Goal: Task Accomplishment & Management: Manage account settings

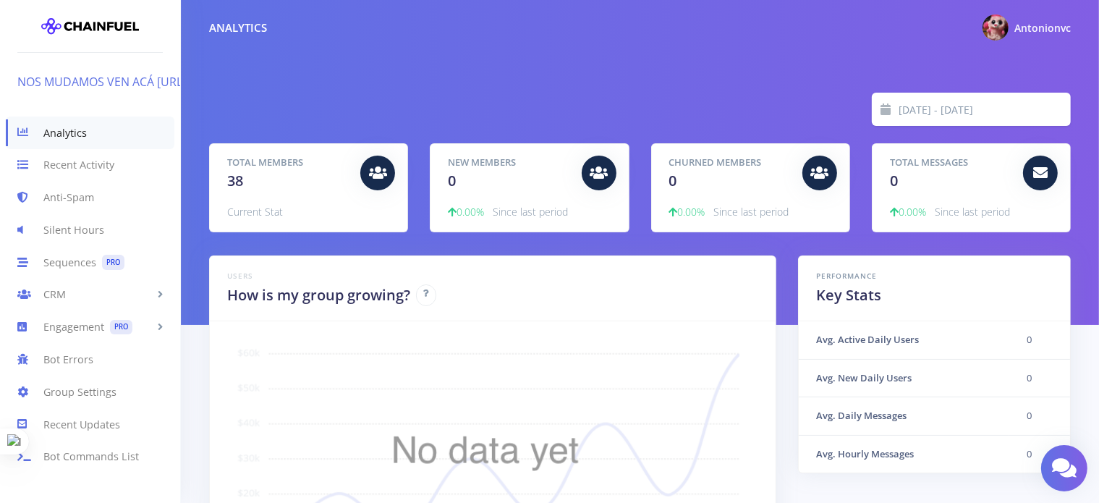
click at [104, 90] on link "NOS MUDAMOS VEN ACÁ [URL][DOMAIN_NAME]" at bounding box center [151, 81] width 268 height 23
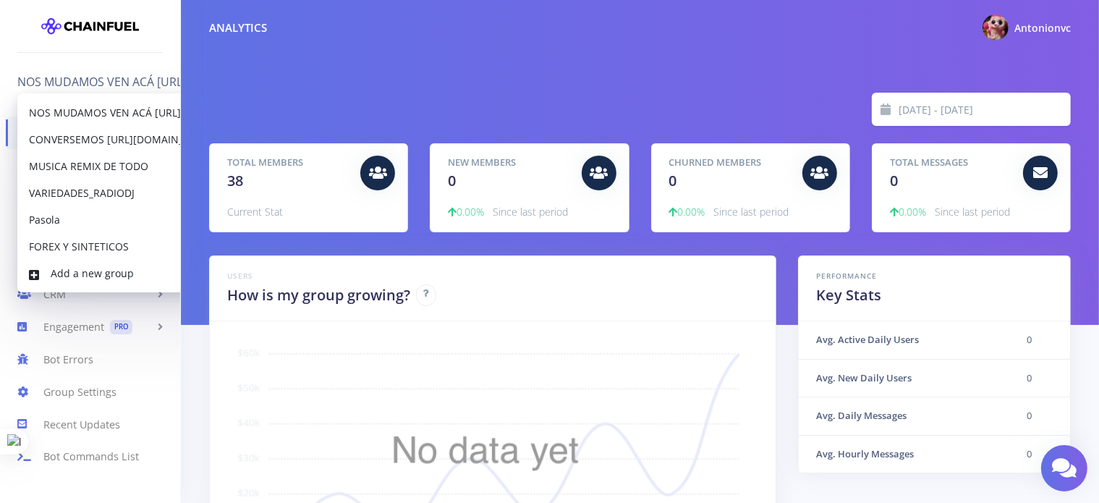
click at [315, 66] on div "2025-09-07 - 2025-09-14 Total Members 38 Current Stat New Members 0 0.00% Since…" at bounding box center [640, 162] width 918 height 325
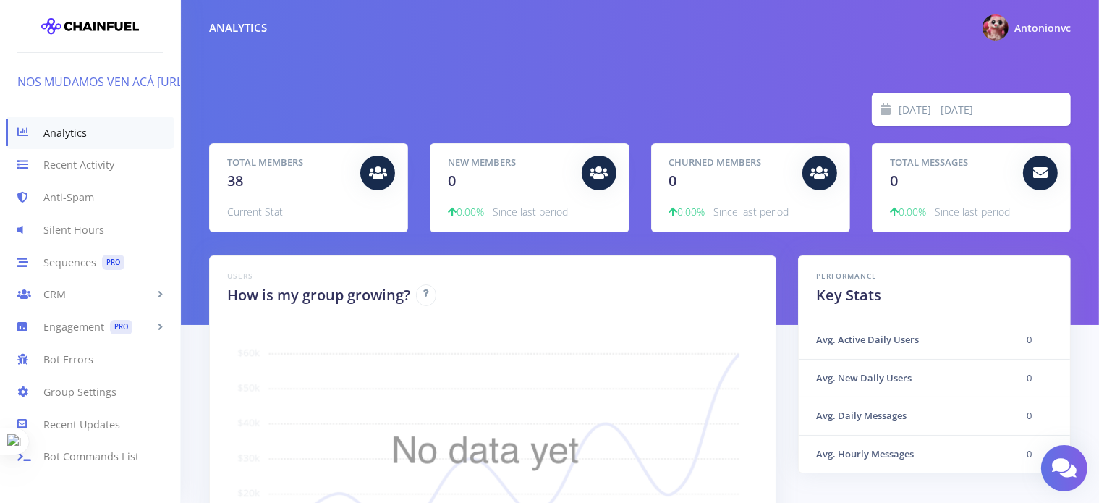
click at [101, 80] on link "NOS MUDAMOS VEN ACÁ [URL][DOMAIN_NAME]" at bounding box center [151, 81] width 268 height 23
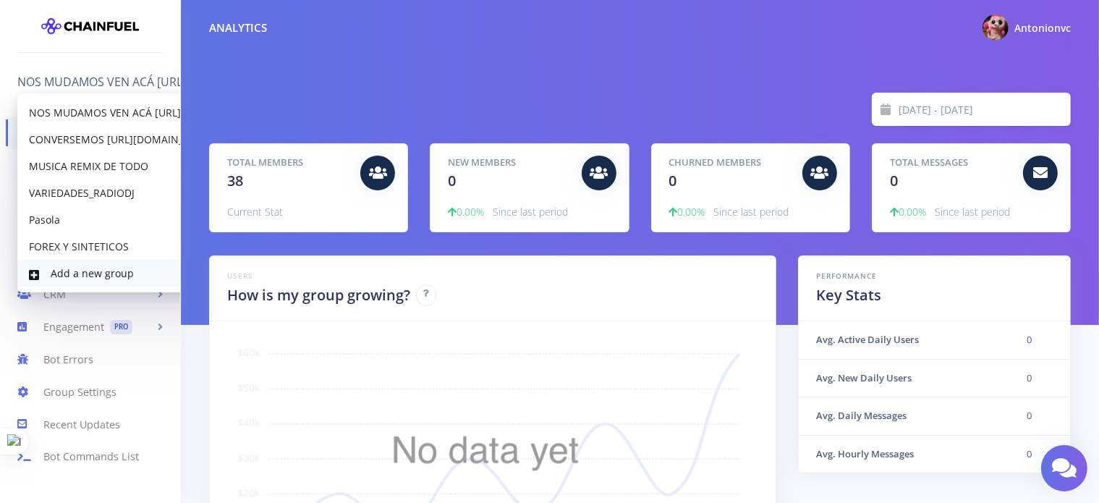
click at [108, 274] on link "Add a new group" at bounding box center [146, 273] width 258 height 27
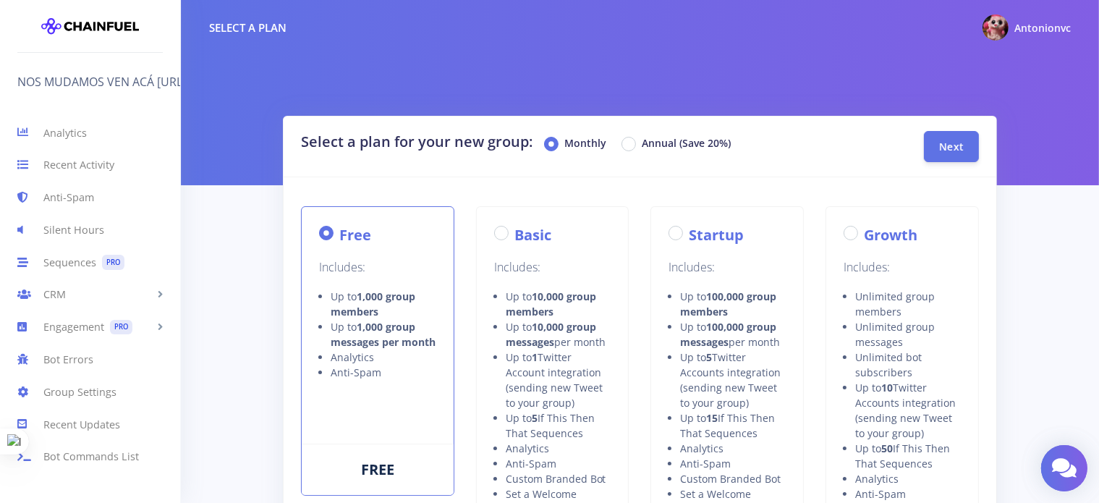
scroll to position [289, 0]
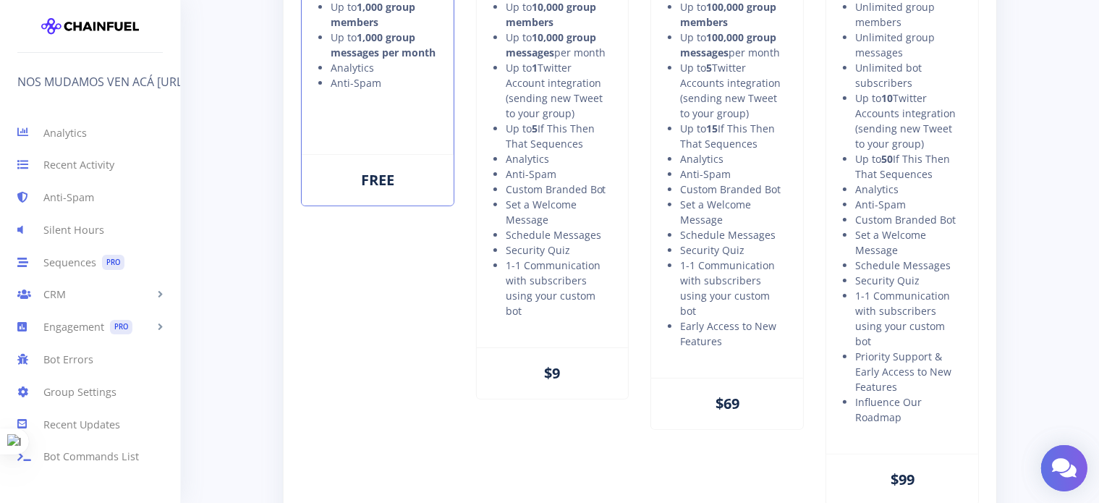
click at [378, 182] on div "FREE" at bounding box center [378, 179] width 152 height 51
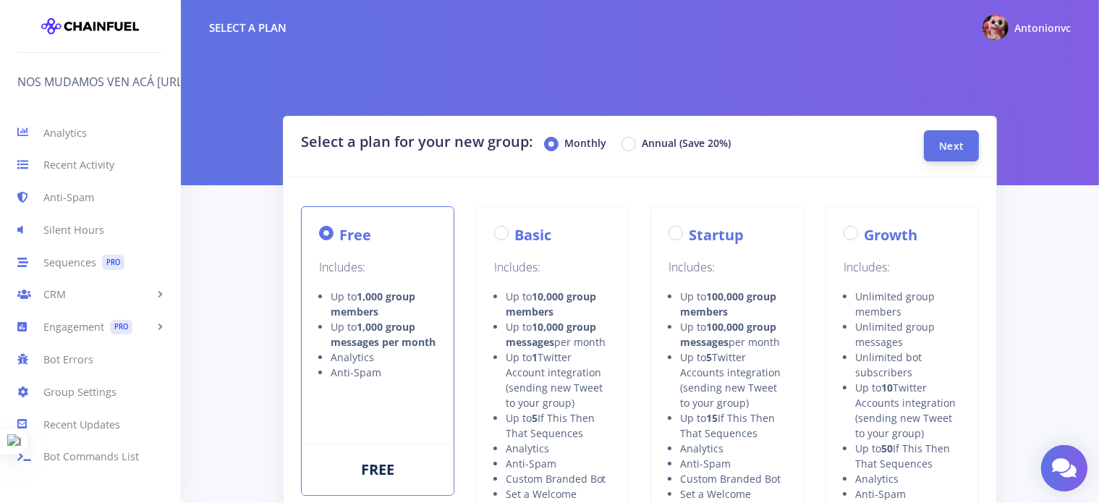
click at [963, 137] on button "Next" at bounding box center [951, 145] width 55 height 31
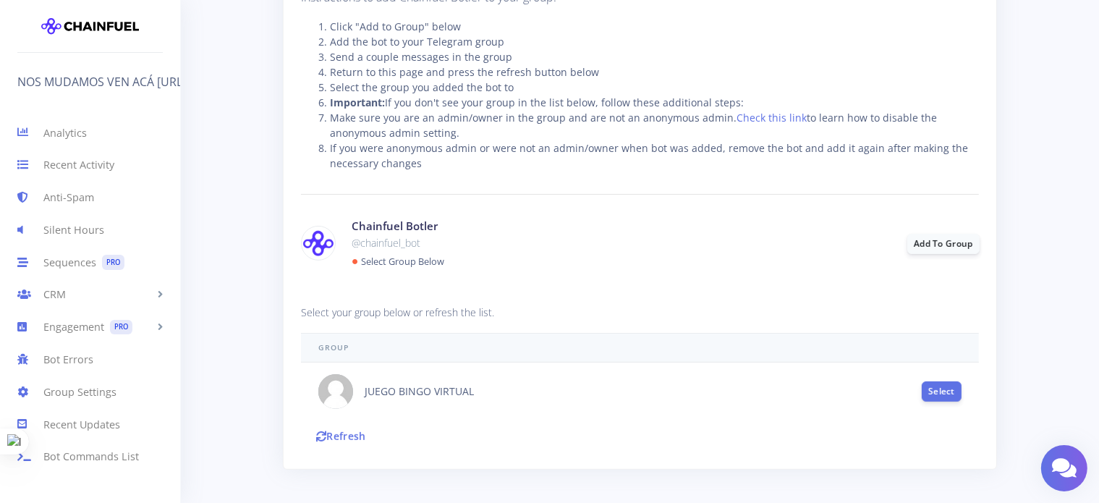
scroll to position [347, 0]
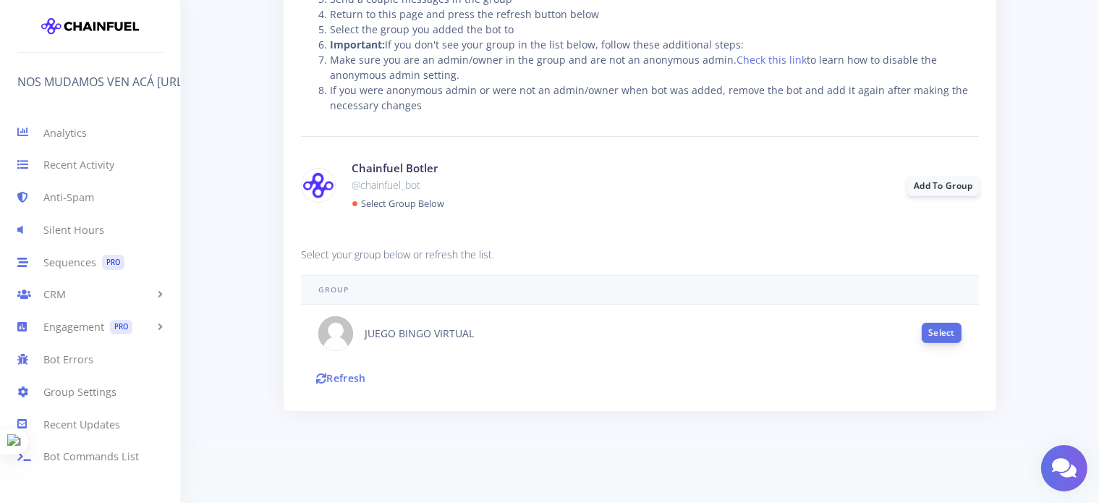
click at [942, 329] on button "Select" at bounding box center [941, 333] width 40 height 20
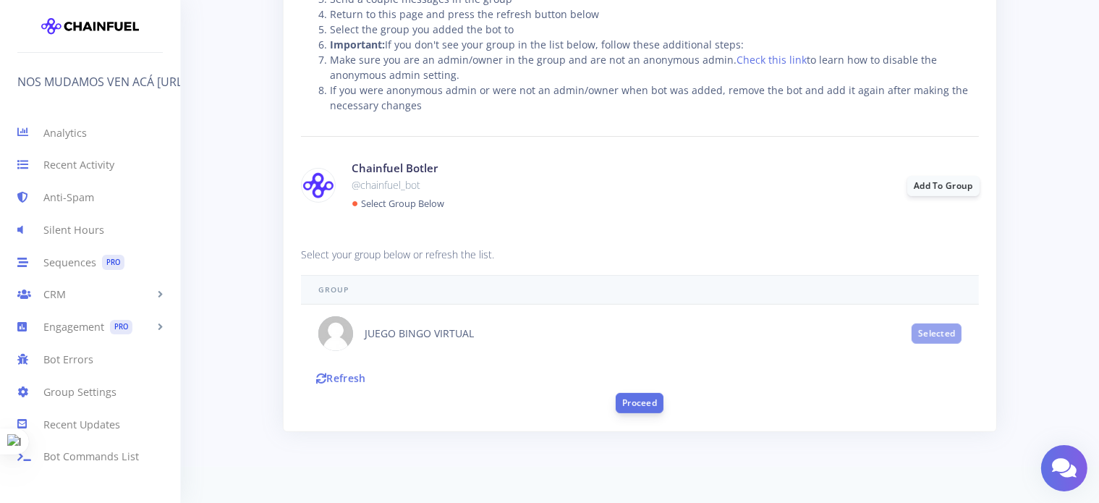
click at [645, 404] on button "Proceed" at bounding box center [639, 403] width 48 height 20
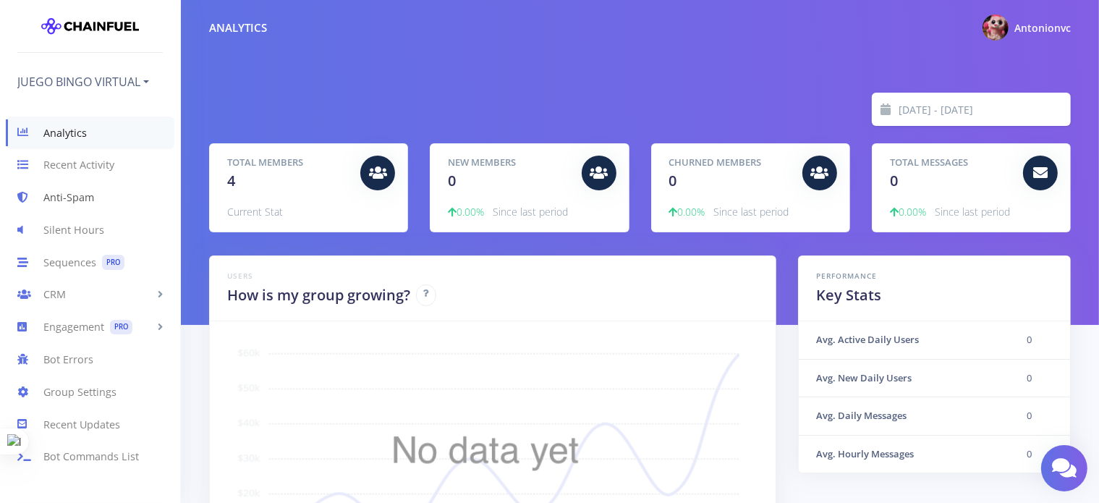
click at [75, 193] on link "Anti-Spam" at bounding box center [90, 198] width 180 height 33
click at [114, 79] on link "JUEGO BINGO VIRTUAL" at bounding box center [83, 81] width 132 height 23
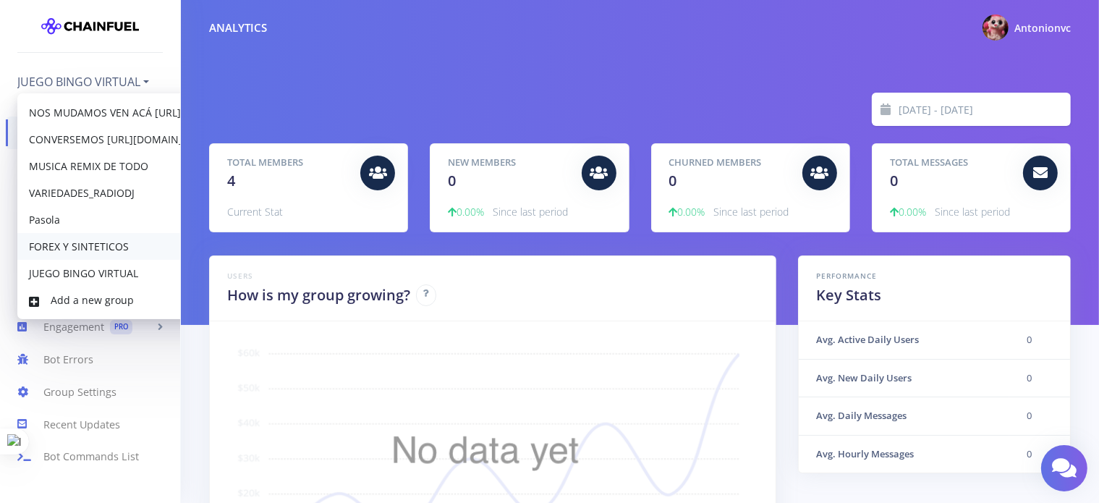
click at [94, 244] on link "FOREX Y SINTETICOS" at bounding box center [146, 246] width 258 height 27
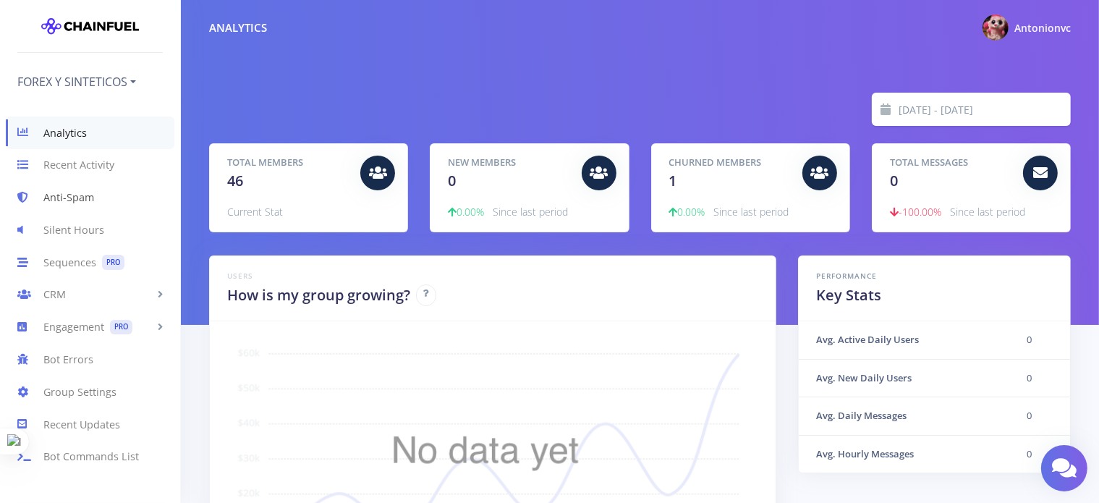
click at [77, 196] on link "Anti-Spam" at bounding box center [90, 198] width 180 height 33
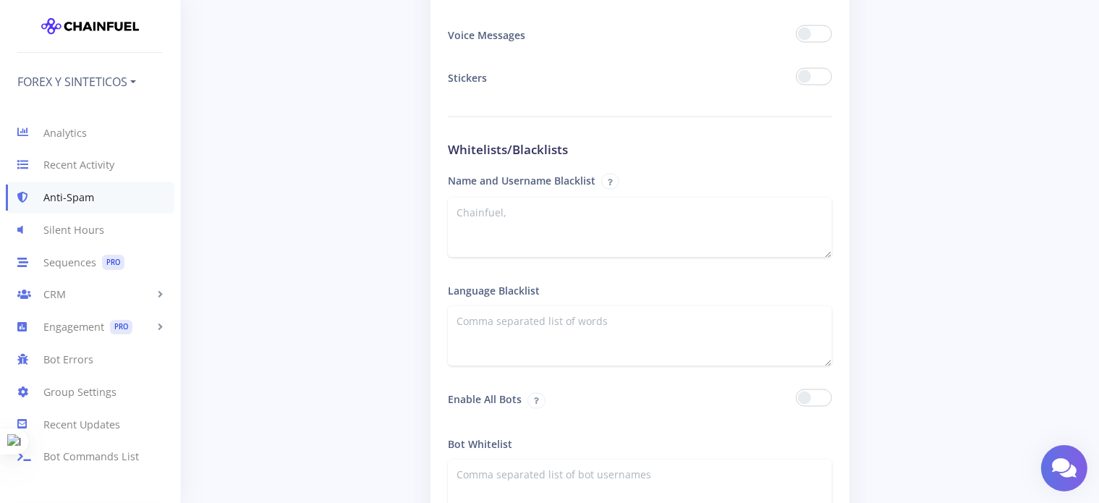
scroll to position [2416, 0]
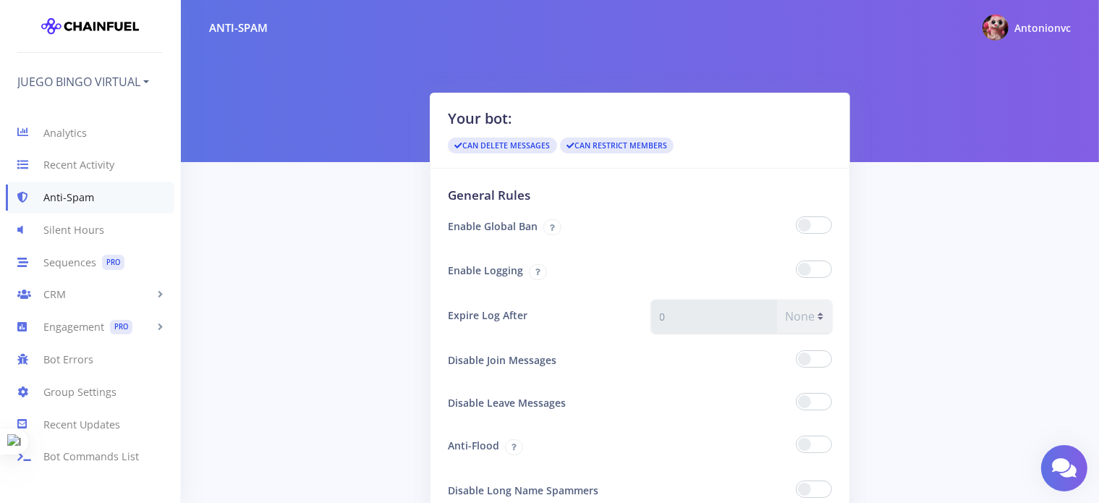
click at [824, 226] on span at bounding box center [814, 224] width 36 height 17
click at [0, 0] on input "checkbox" at bounding box center [0, 0] width 0 height 0
drag, startPoint x: 814, startPoint y: 268, endPoint x: 722, endPoint y: 273, distance: 91.9
click at [813, 268] on span at bounding box center [814, 268] width 36 height 17
click at [0, 0] on input "checkbox" at bounding box center [0, 0] width 0 height 0
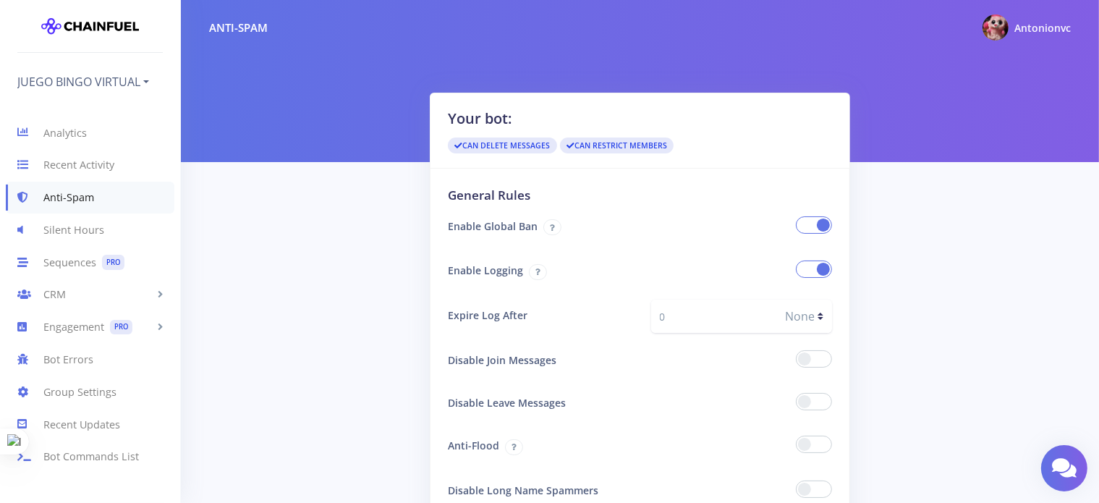
click at [813, 358] on span at bounding box center [814, 358] width 36 height 17
click at [0, 0] on input "checkbox" at bounding box center [0, 0] width 0 height 0
click at [819, 391] on div at bounding box center [741, 402] width 202 height 31
click at [814, 396] on span at bounding box center [814, 401] width 36 height 17
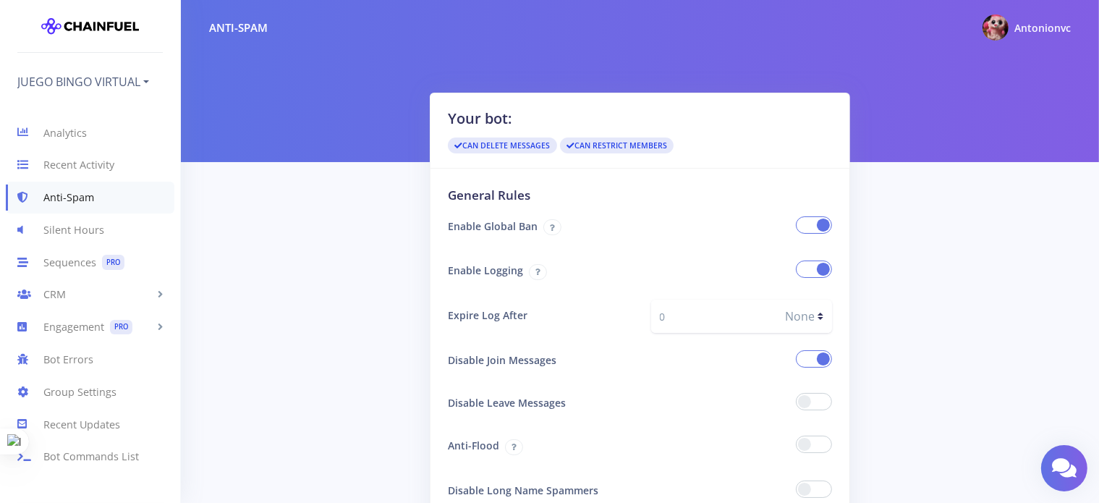
click at [0, 0] on input "checkbox" at bounding box center [0, 0] width 0 height 0
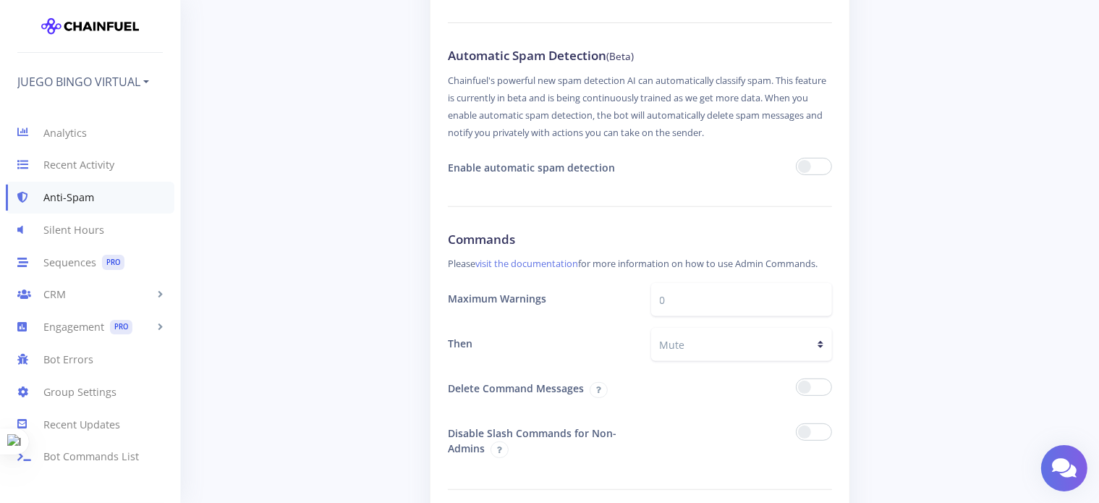
scroll to position [579, 0]
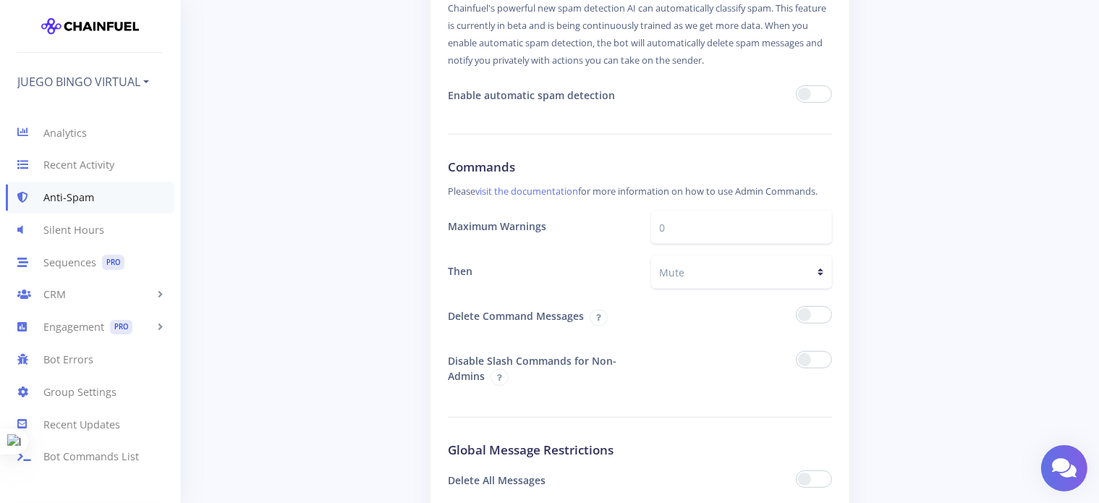
drag, startPoint x: 815, startPoint y: 96, endPoint x: 782, endPoint y: 103, distance: 33.3
click at [815, 97] on span at bounding box center [814, 93] width 36 height 17
click at [0, 0] on input "checkbox" at bounding box center [0, 0] width 0 height 0
click at [824, 311] on span at bounding box center [814, 314] width 36 height 17
click at [0, 0] on input "checkbox" at bounding box center [0, 0] width 0 height 0
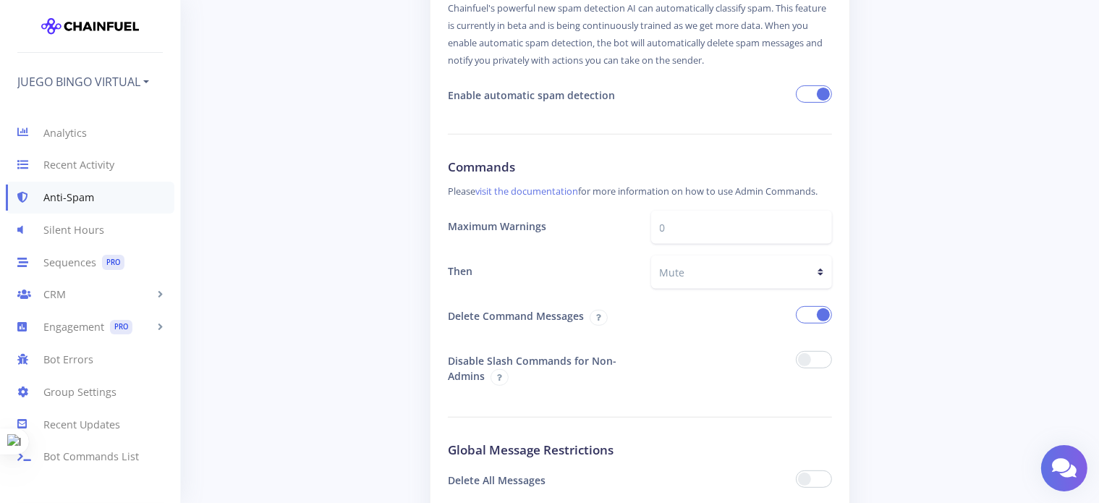
click at [816, 352] on span at bounding box center [814, 359] width 36 height 17
click at [0, 0] on input "checkbox" at bounding box center [0, 0] width 0 height 0
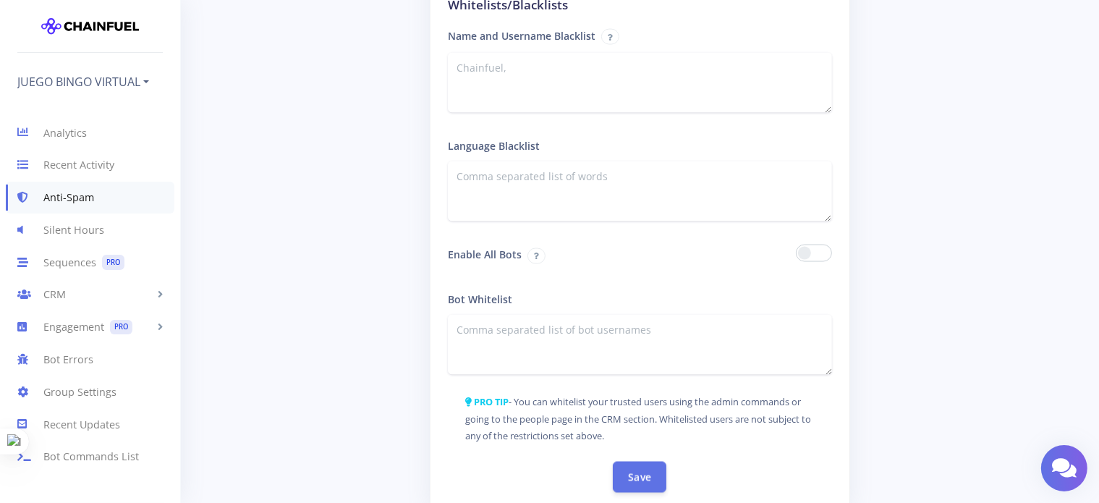
scroll to position [2416, 0]
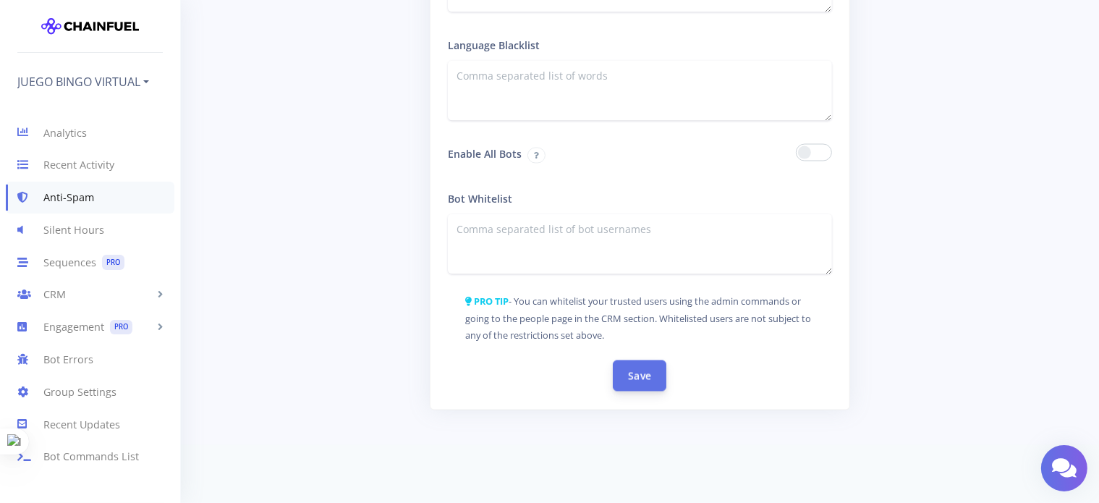
click at [641, 376] on button "Save" at bounding box center [640, 375] width 54 height 31
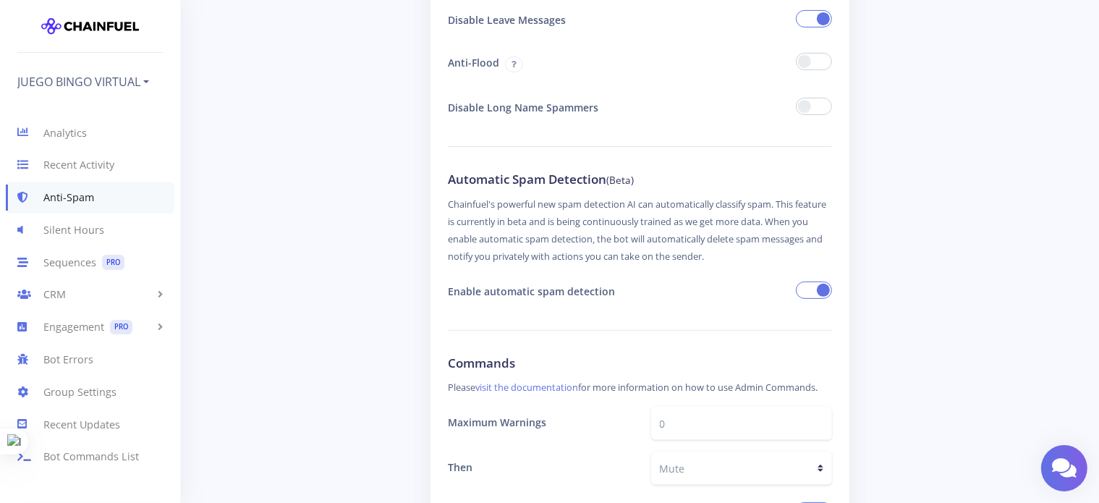
scroll to position [579, 0]
